Goal: Transaction & Acquisition: Purchase product/service

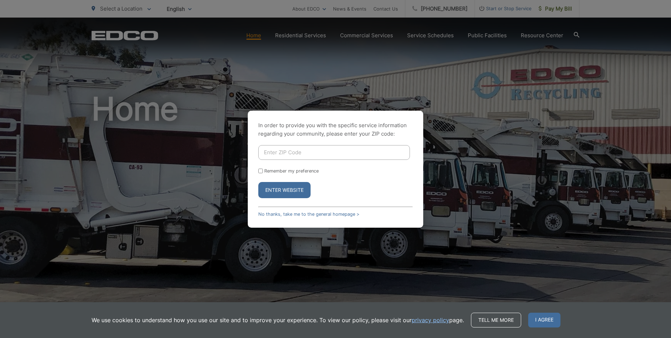
click at [313, 152] on input "Enter ZIP Code" at bounding box center [334, 152] width 152 height 15
type input "92503"
click at [278, 188] on button "Enter Website" at bounding box center [284, 190] width 52 height 16
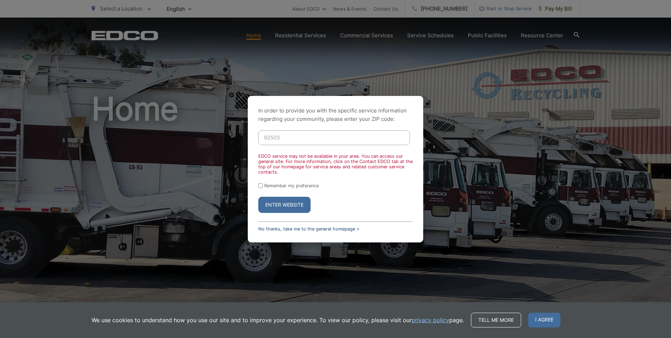
click at [294, 229] on link "No thanks, take me to the general homepage >" at bounding box center [308, 228] width 101 height 5
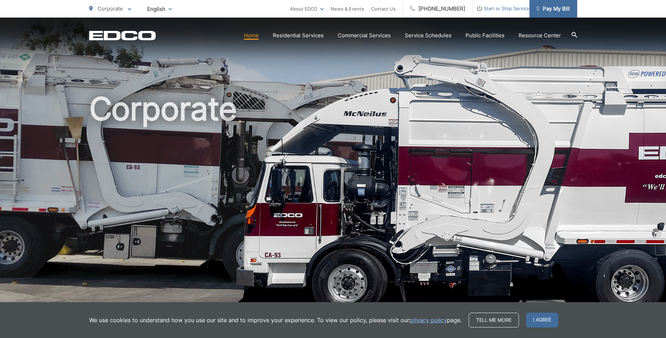
click at [558, 5] on span "Pay My Bill" at bounding box center [552, 9] width 33 height 8
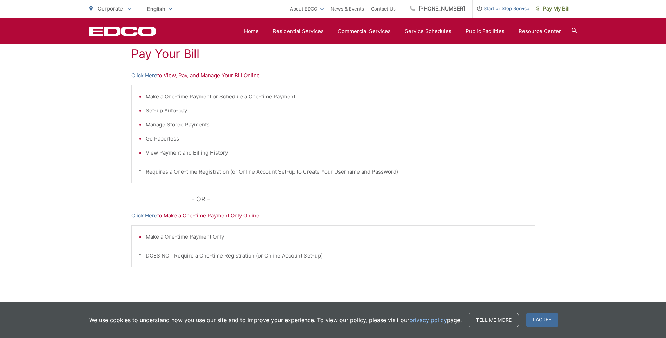
scroll to position [91, 0]
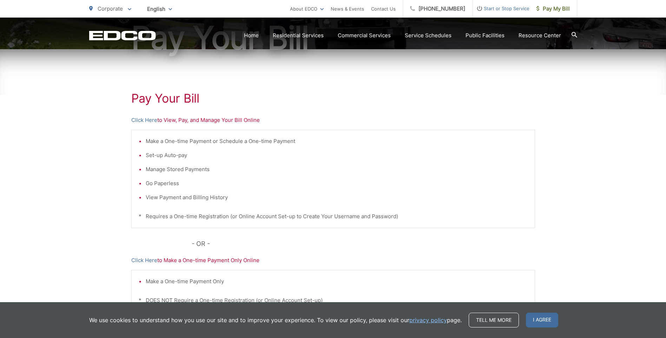
click at [171, 121] on p "Click Here to View, Pay, and Manage Your Bill Online" at bounding box center [333, 120] width 404 height 8
click at [153, 120] on link "Click Here" at bounding box center [144, 120] width 26 height 8
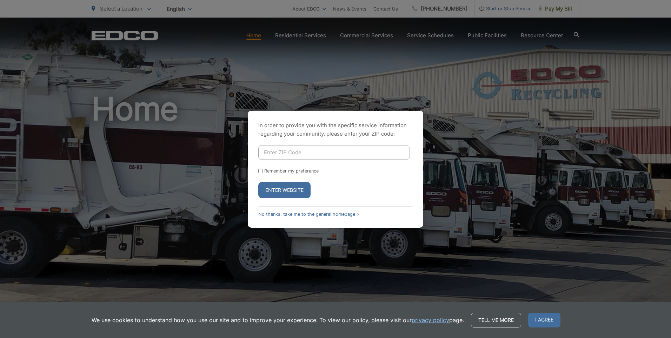
click at [335, 153] on input "Enter ZIP Code" at bounding box center [334, 152] width 152 height 15
type input "92081"
click at [136, 154] on div "In order to provide you with the specific service information regarding your co…" at bounding box center [335, 169] width 671 height 338
click at [287, 188] on button "Enter Website" at bounding box center [284, 190] width 52 height 16
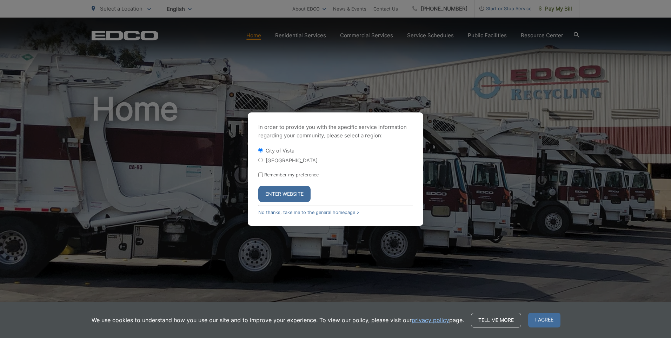
click at [279, 187] on button "Enter Website" at bounding box center [284, 194] width 52 height 16
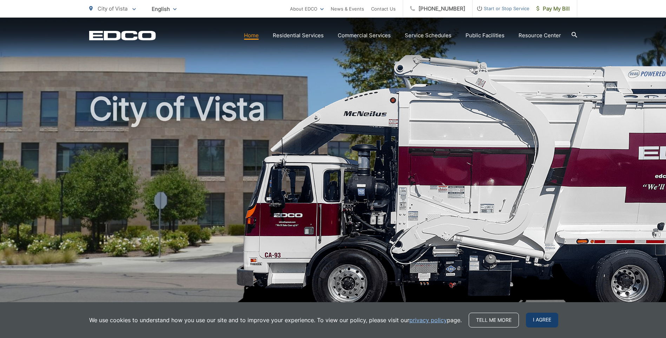
click at [540, 317] on span "I agree" at bounding box center [542, 319] width 32 height 15
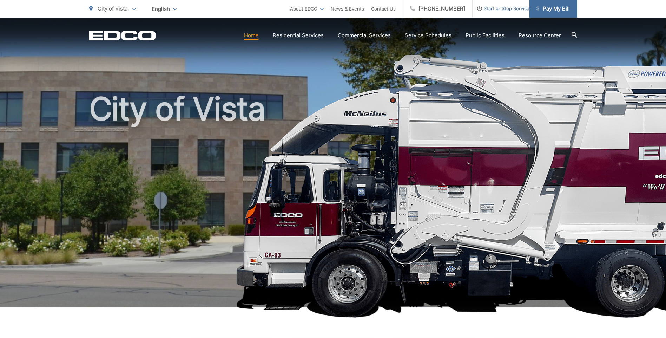
click at [558, 6] on span "Pay My Bill" at bounding box center [552, 9] width 33 height 8
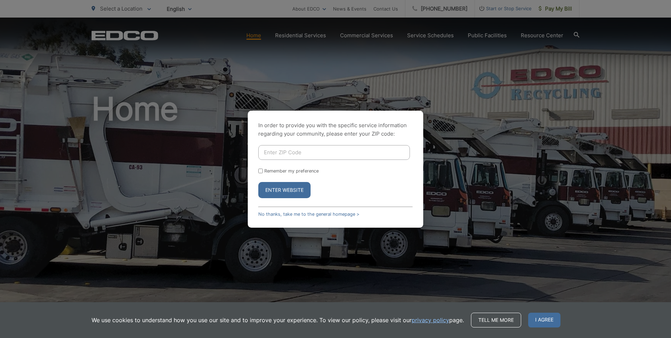
click at [324, 157] on input "Enter ZIP Code" at bounding box center [334, 152] width 152 height 15
type input "92081"
click at [291, 185] on button "Enter Website" at bounding box center [284, 190] width 52 height 16
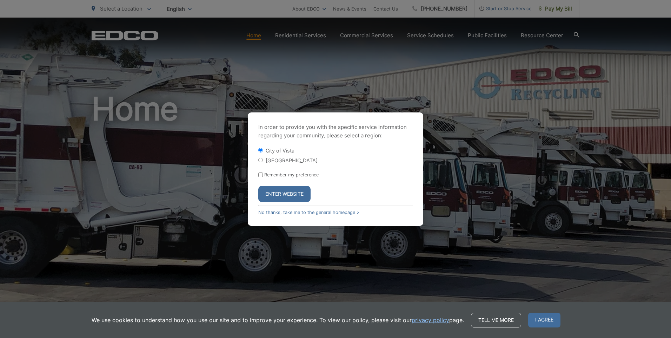
click at [288, 190] on button "Enter Website" at bounding box center [284, 194] width 52 height 16
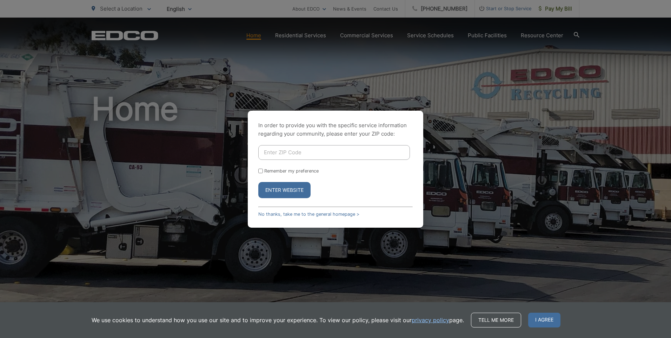
click at [325, 155] on input "Enter ZIP Code" at bounding box center [334, 152] width 152 height 15
type input "92081"
click at [288, 187] on button "Enter Website" at bounding box center [284, 190] width 52 height 16
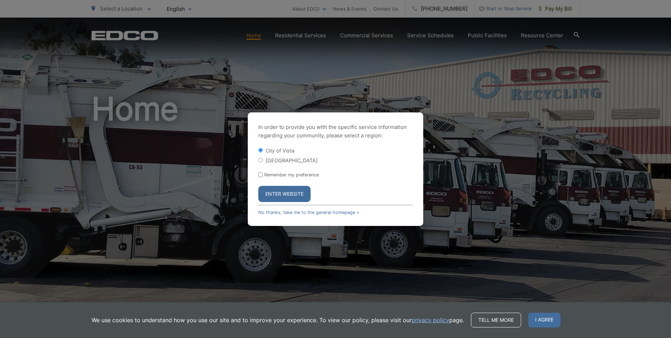
click at [298, 193] on button "Enter Website" at bounding box center [284, 194] width 52 height 16
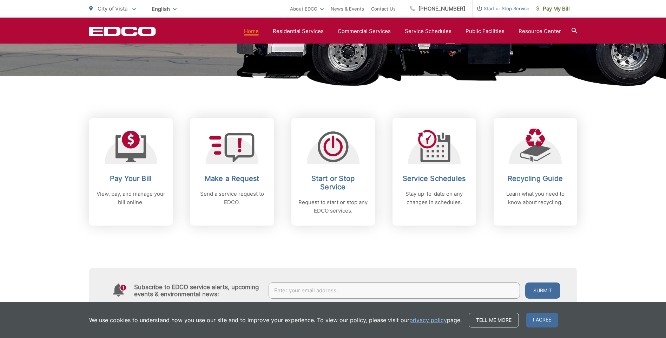
scroll to position [281, 0]
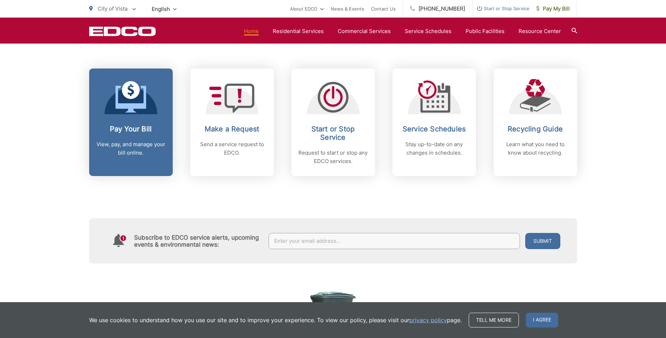
click at [142, 133] on div "Pay Your Bill View, pay, and manage your bill online." at bounding box center [130, 141] width 69 height 32
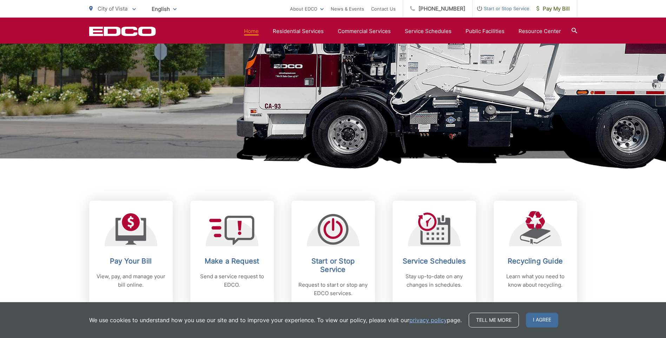
scroll to position [246, 0]
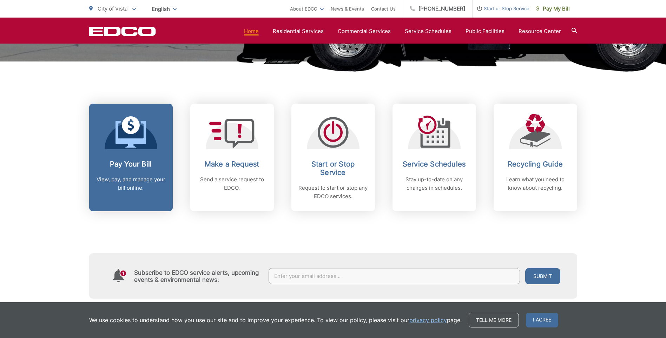
click at [138, 166] on h2 "Pay Your Bill" at bounding box center [130, 164] width 69 height 8
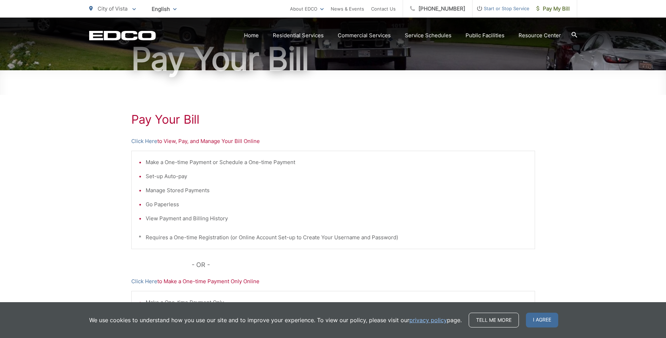
scroll to position [105, 0]
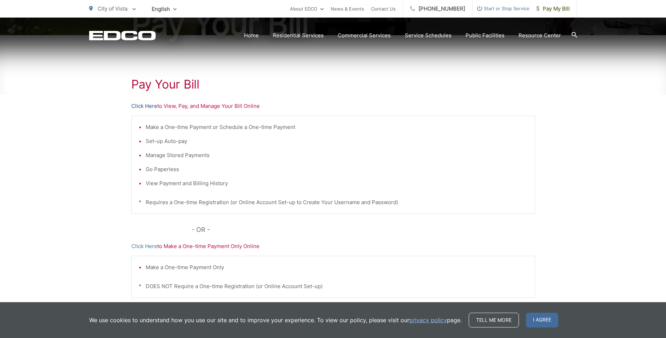
click at [147, 105] on link "Click Here" at bounding box center [144, 106] width 26 height 8
